Goal: Task Accomplishment & Management: Use online tool/utility

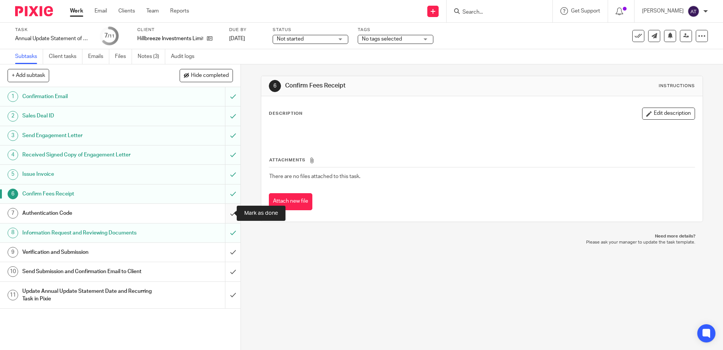
click at [227, 216] on input "submit" at bounding box center [120, 213] width 241 height 19
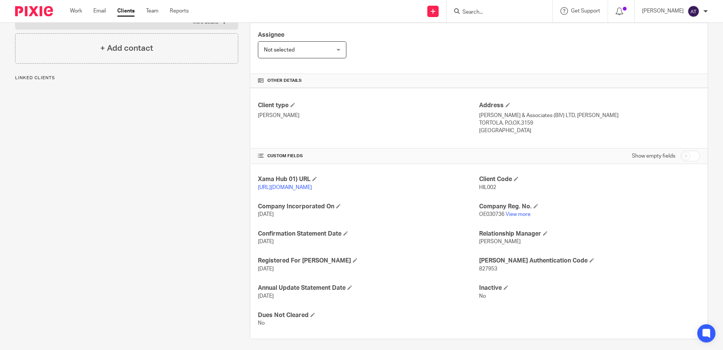
scroll to position [139, 0]
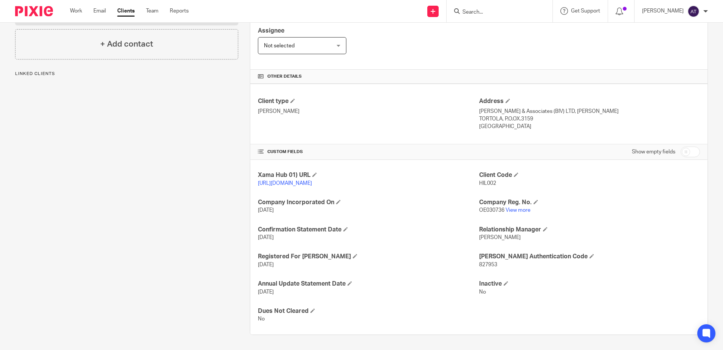
click at [489, 264] on span "827953" at bounding box center [488, 264] width 18 height 5
copy span "827953"
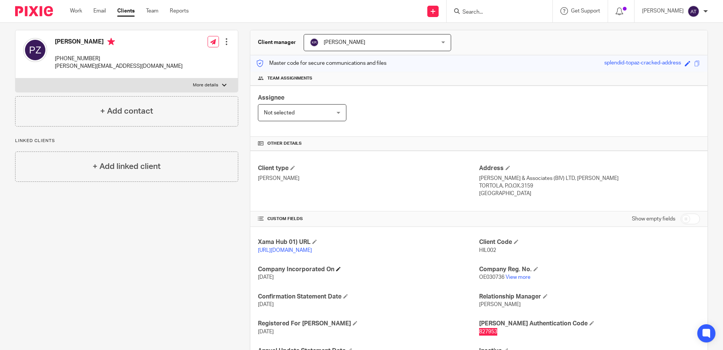
scroll to position [101, 0]
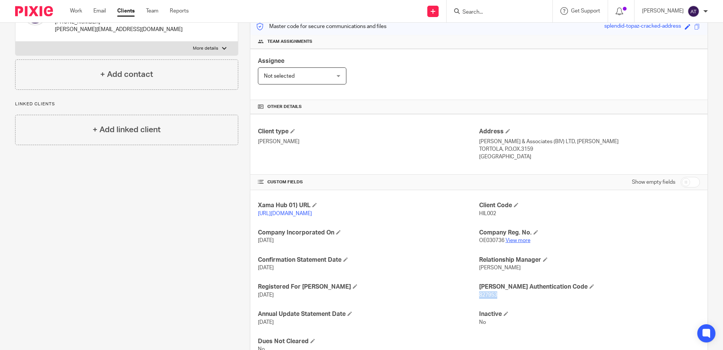
click at [509, 243] on link "View more" at bounding box center [518, 240] width 25 height 5
